Goal: Task Accomplishment & Management: Use online tool/utility

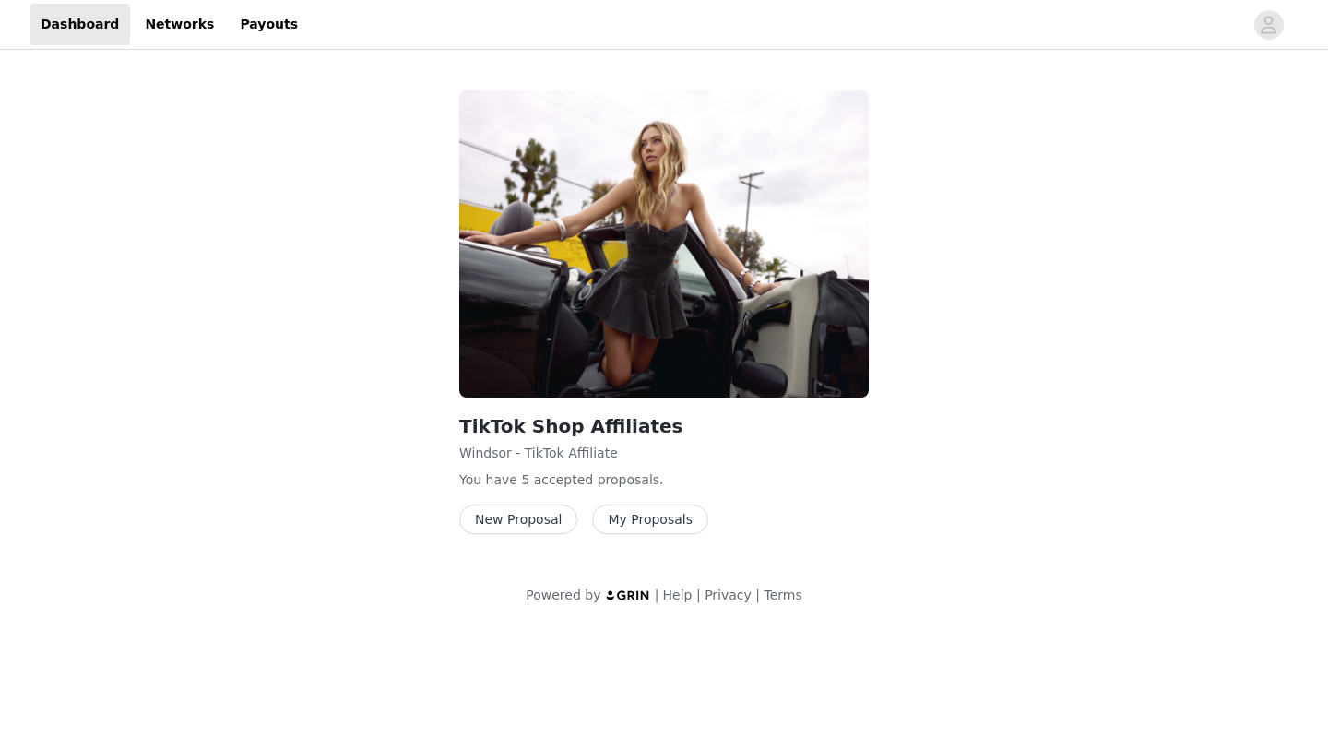
click at [538, 524] on button "New Proposal" at bounding box center [518, 519] width 118 height 30
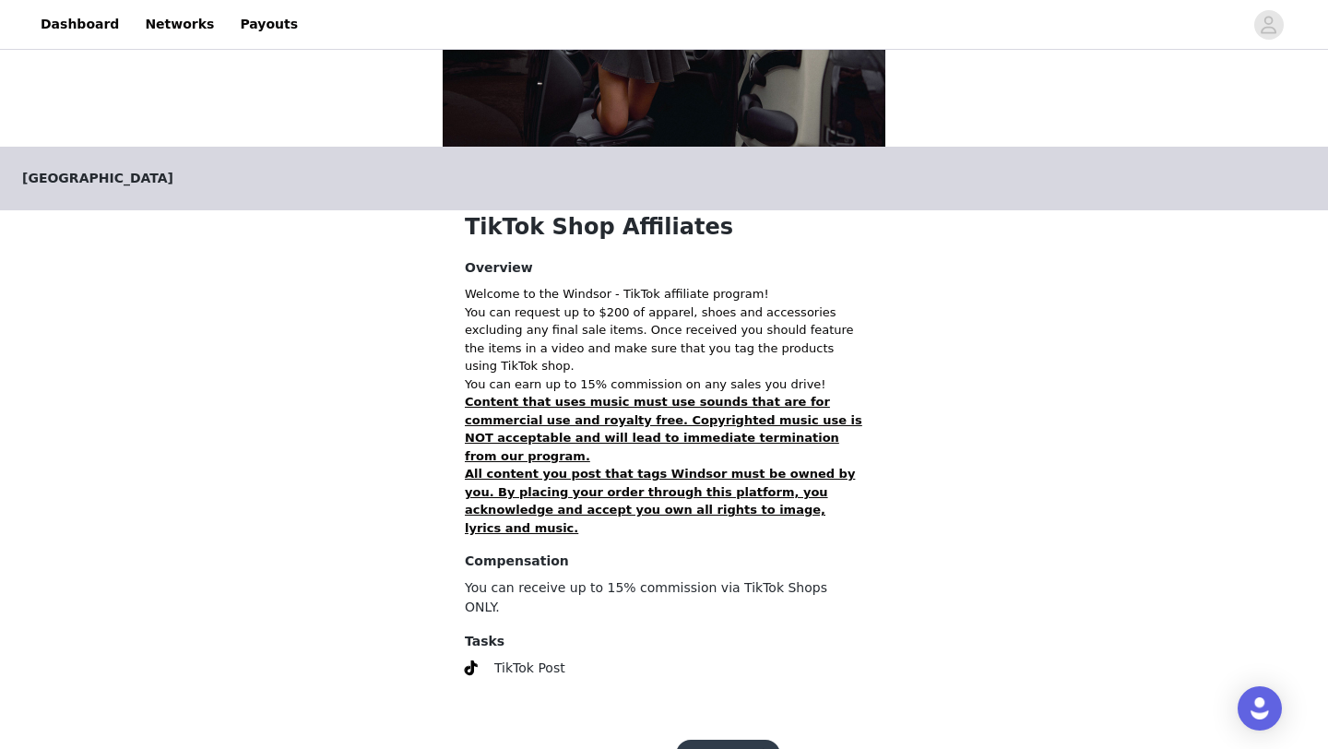
scroll to position [256, 0]
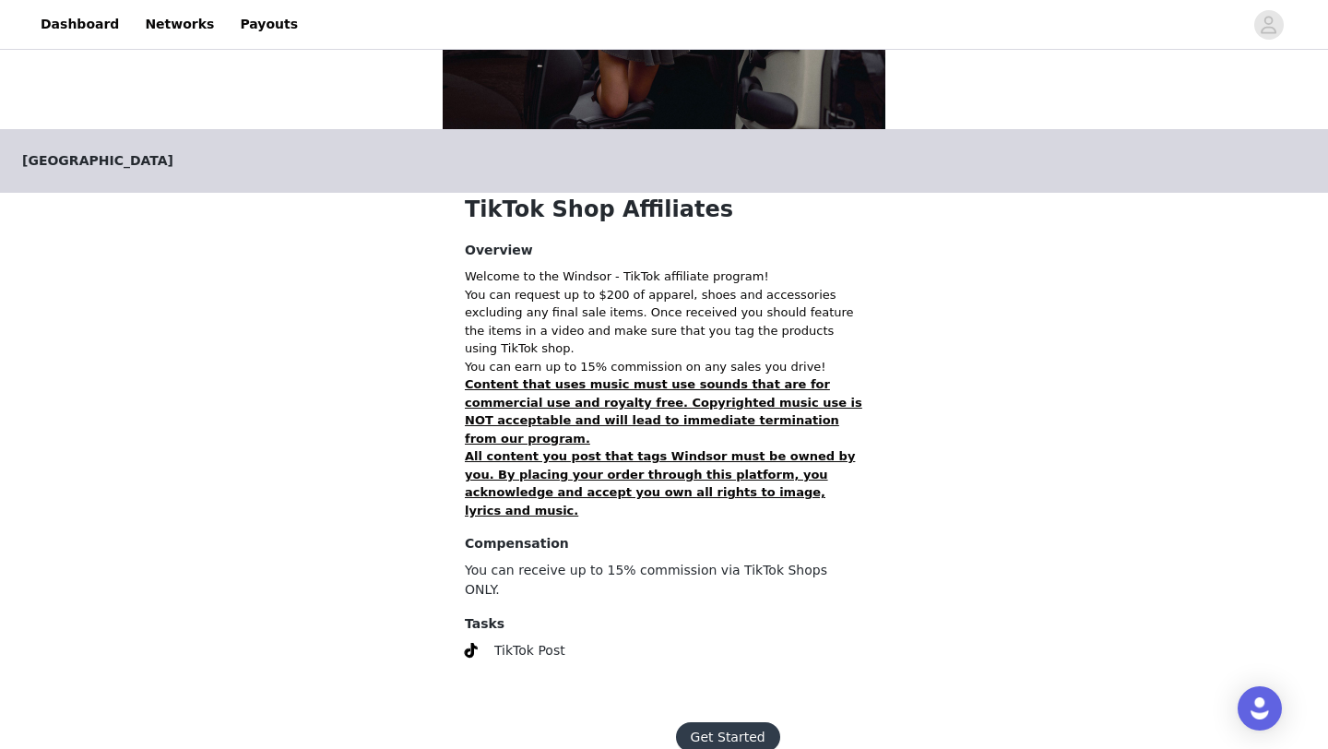
click at [737, 722] on button "Get Started" at bounding box center [728, 737] width 104 height 30
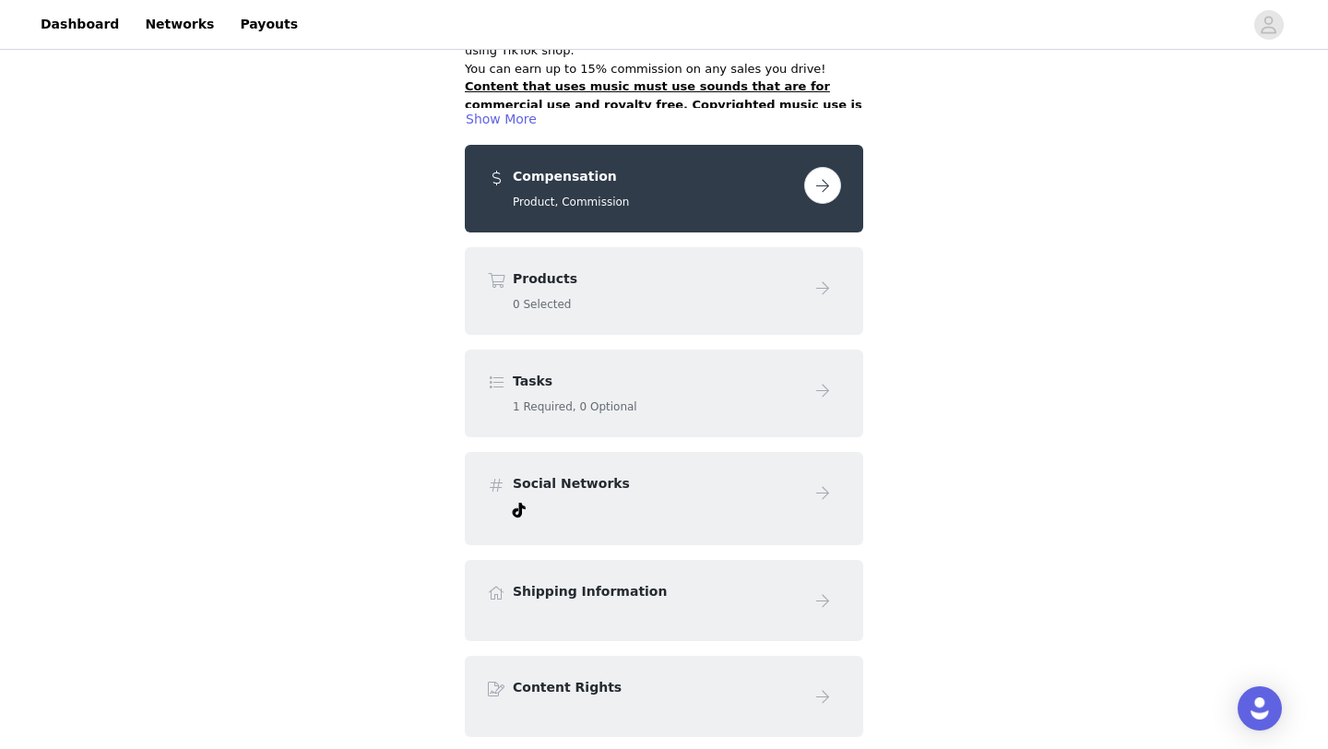
scroll to position [242, 0]
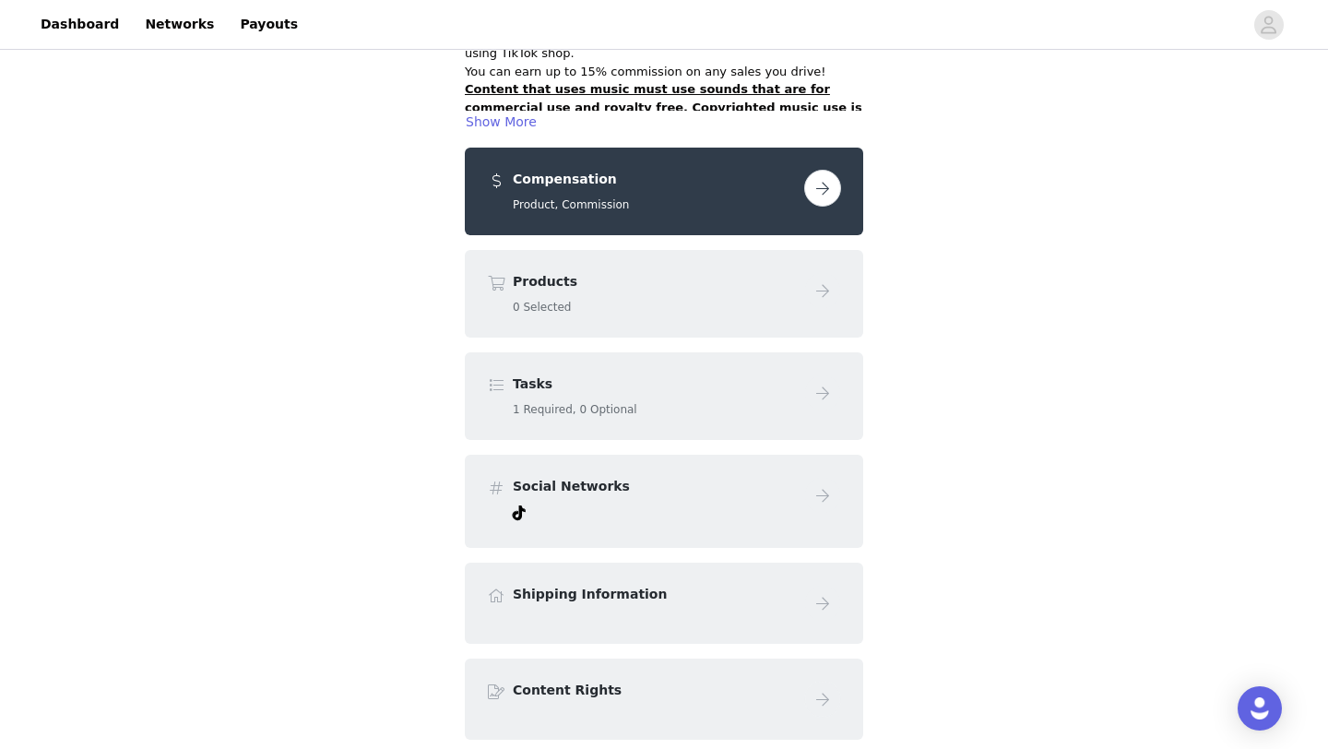
click at [821, 177] on button "button" at bounding box center [822, 188] width 37 height 37
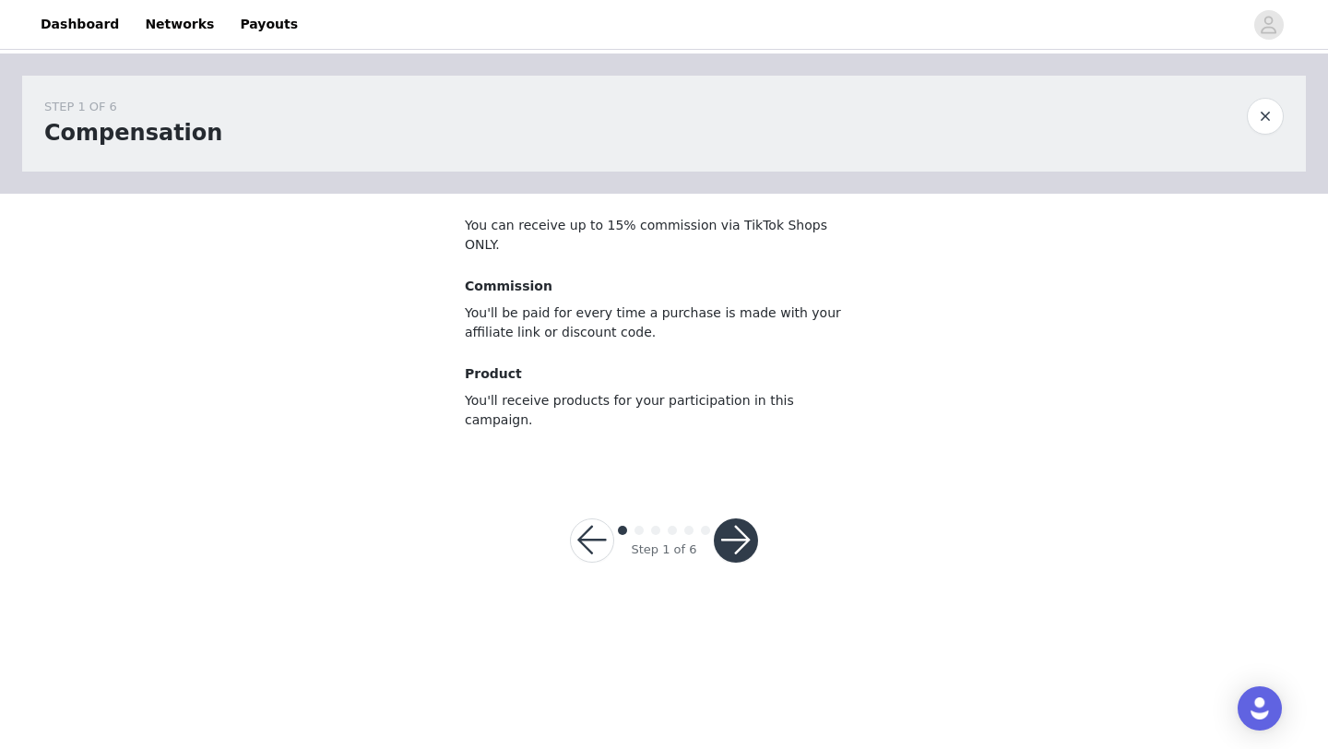
click at [723, 518] on button "button" at bounding box center [736, 540] width 44 height 44
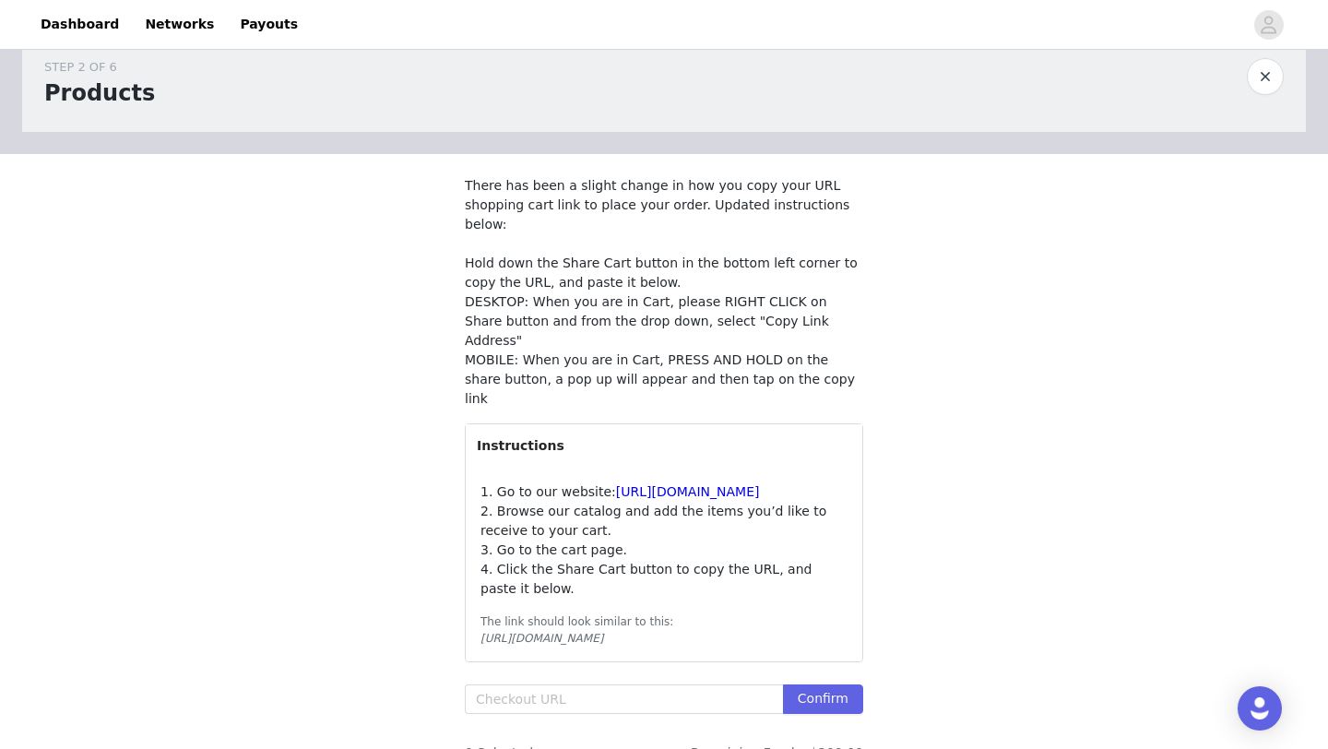
scroll to position [51, 0]
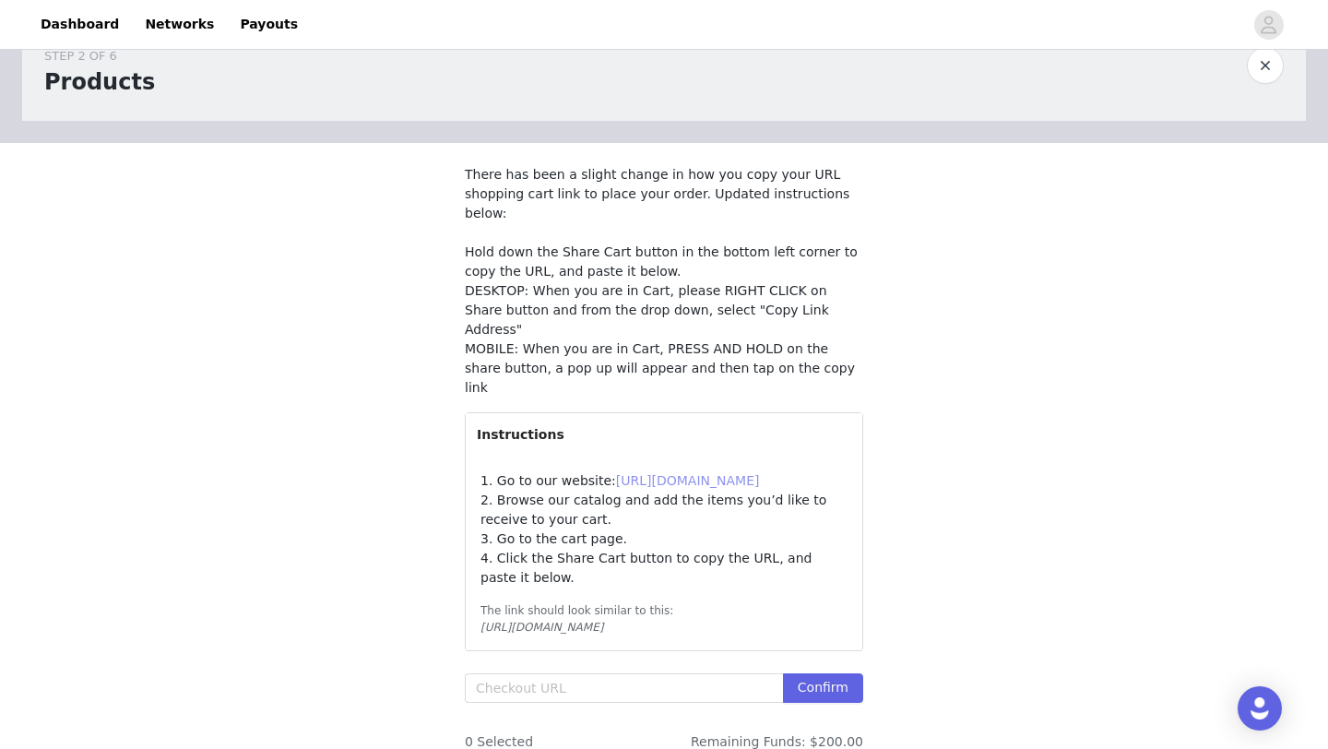
click at [738, 473] on link "[URL][DOMAIN_NAME]" at bounding box center [688, 480] width 144 height 15
